Goal: Check status

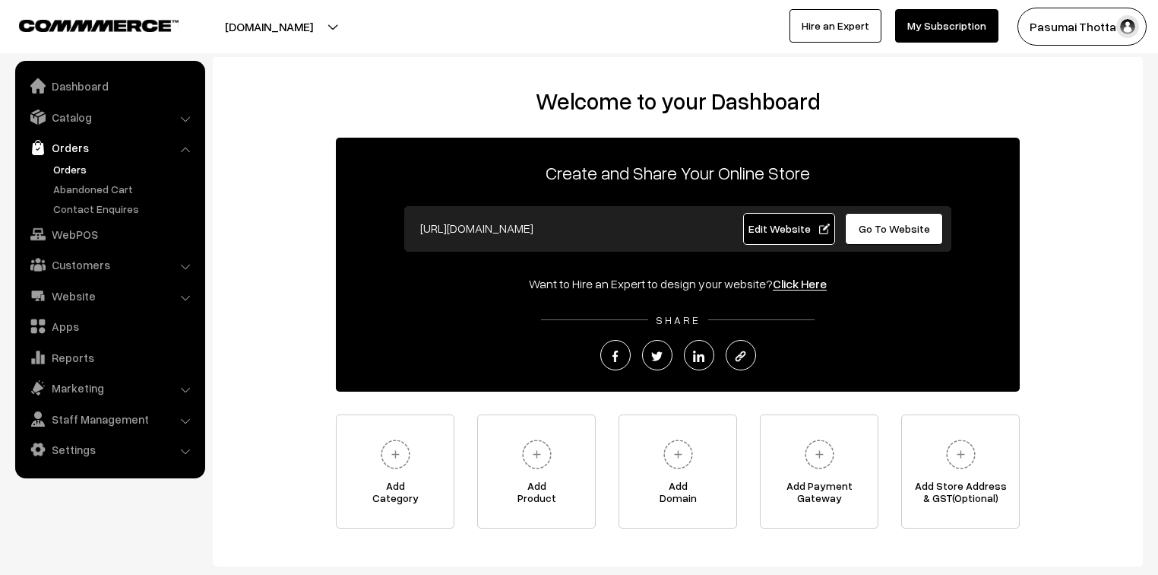
click at [73, 166] on link "Orders" at bounding box center [124, 169] width 150 height 16
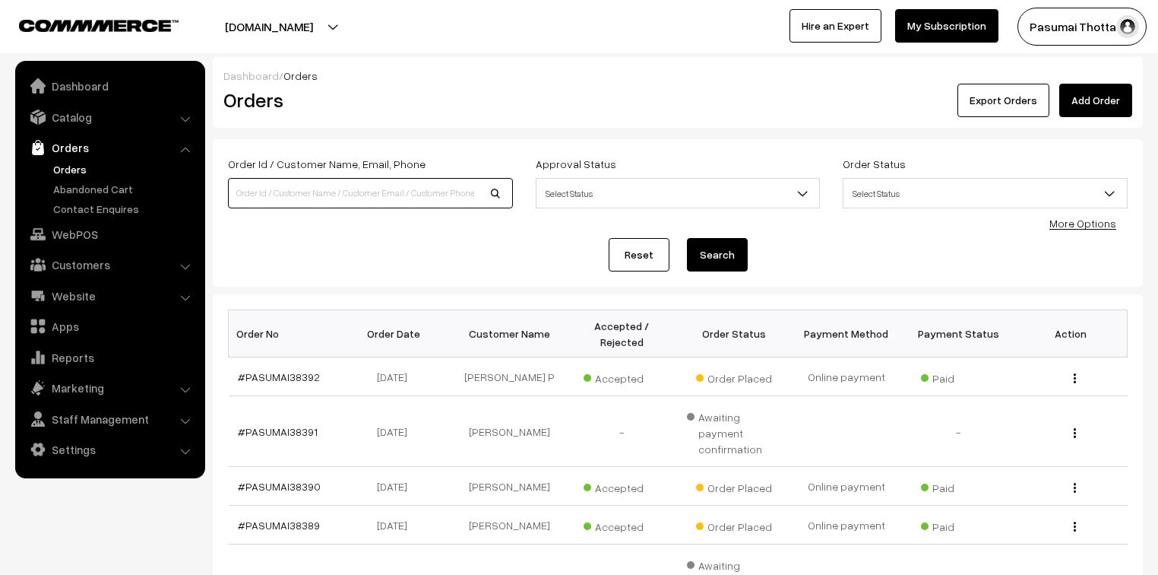
click at [354, 186] on input at bounding box center [370, 193] width 285 height 30
type input "8281196970"
click at [687, 238] on button "Search" at bounding box center [717, 254] width 61 height 33
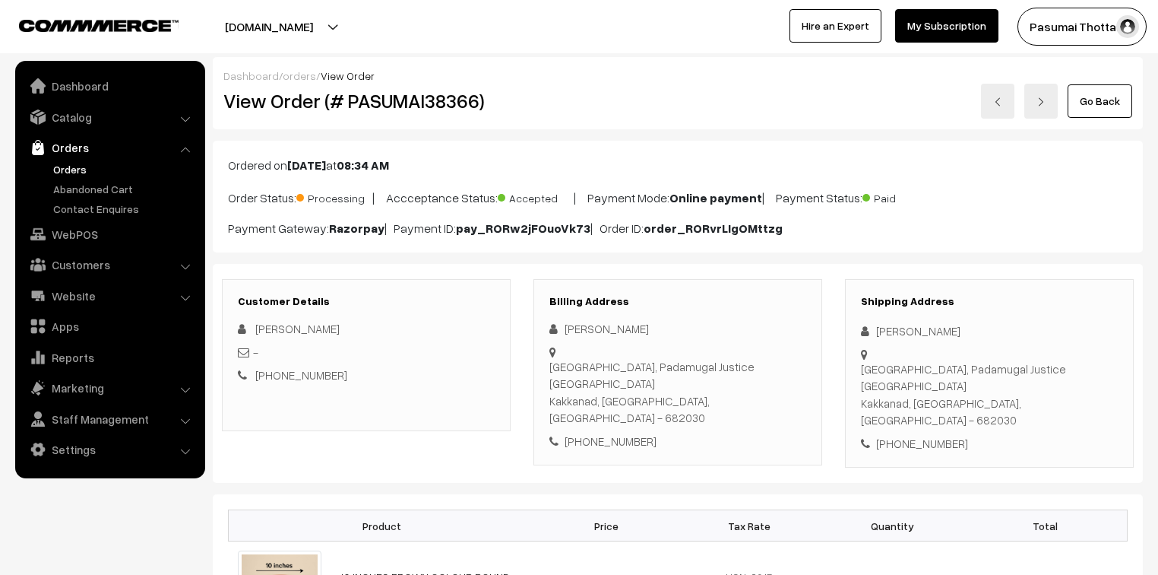
scroll to position [182, 0]
